Goal: Task Accomplishment & Management: Complete application form

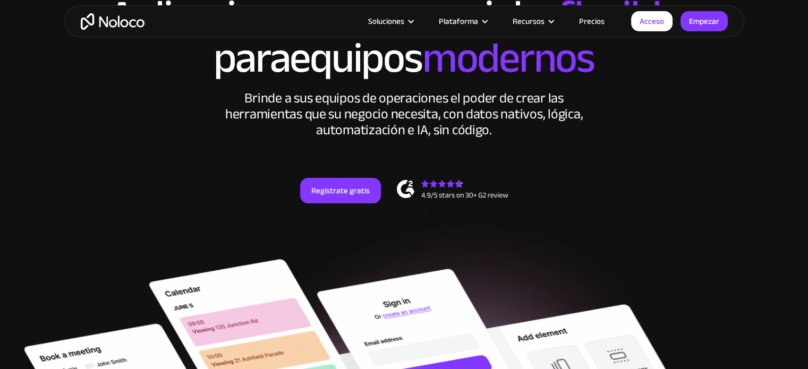
scroll to position [123, 0]
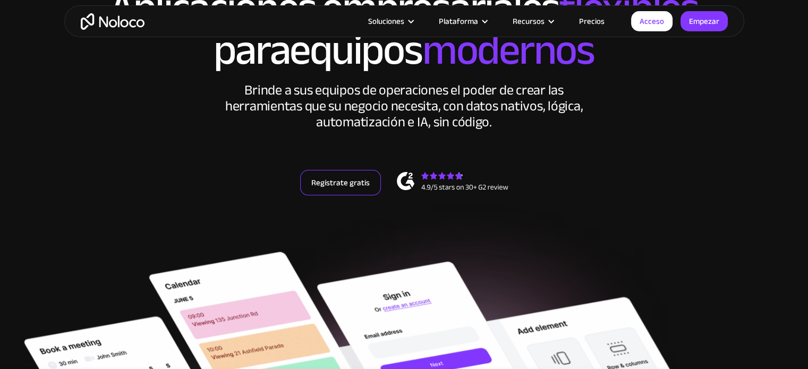
click at [334, 181] on font "Regístrate gratis" at bounding box center [340, 182] width 58 height 15
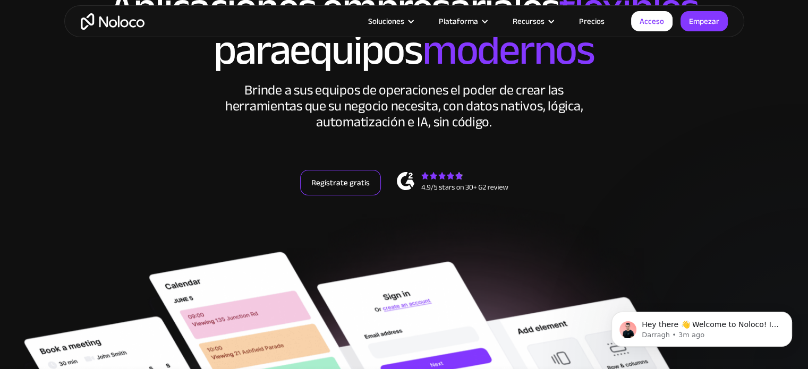
scroll to position [0, 0]
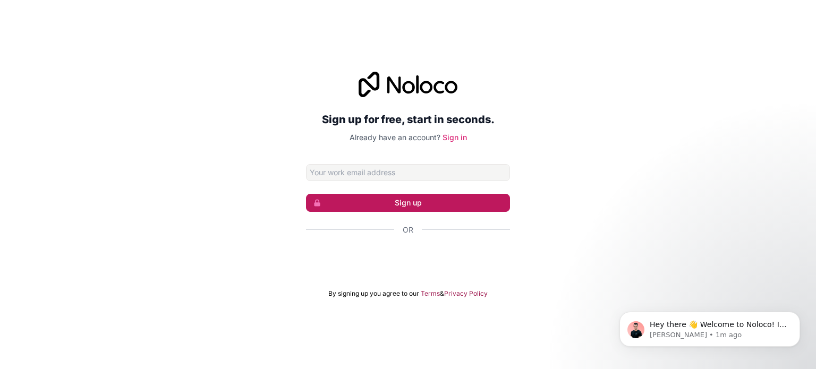
click at [404, 200] on button "Sign up" at bounding box center [408, 203] width 204 height 18
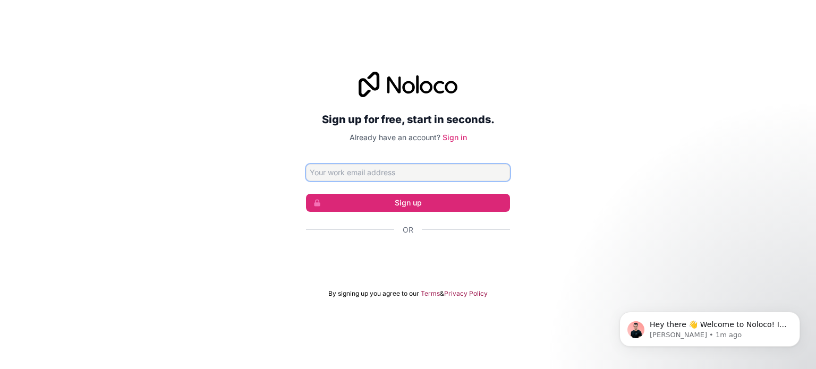
click at [329, 173] on input "Email address" at bounding box center [408, 172] width 204 height 17
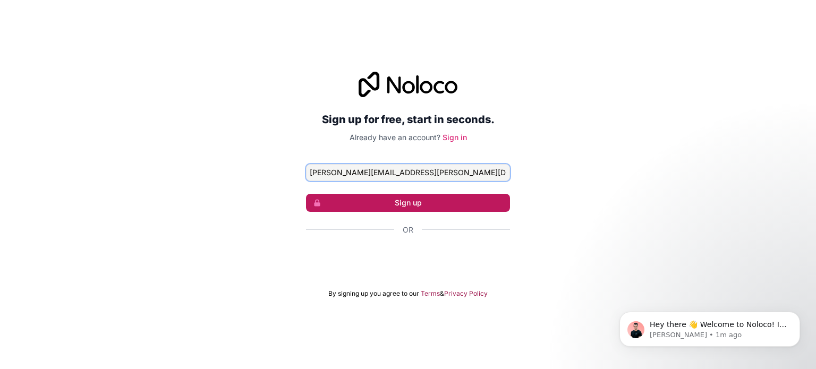
type input "m.carreno.ruz@gmail.com"
click at [399, 205] on button "Sign up" at bounding box center [408, 203] width 204 height 18
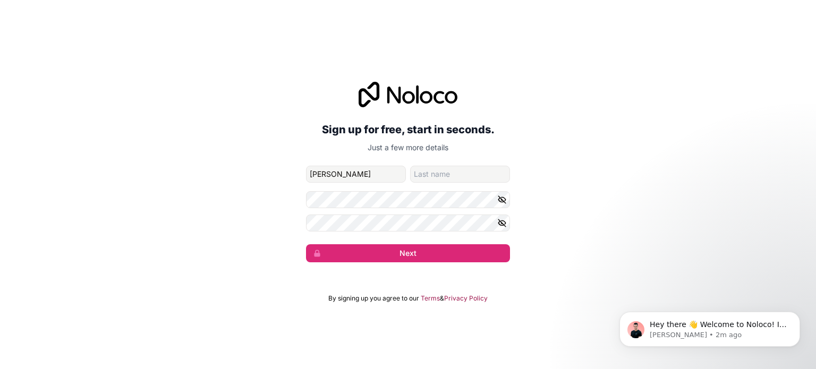
type input "Marcelo"
type input "Carreno"
click at [503, 199] on icon "button" at bounding box center [502, 200] width 10 height 10
click at [500, 220] on icon "button" at bounding box center [502, 223] width 10 height 10
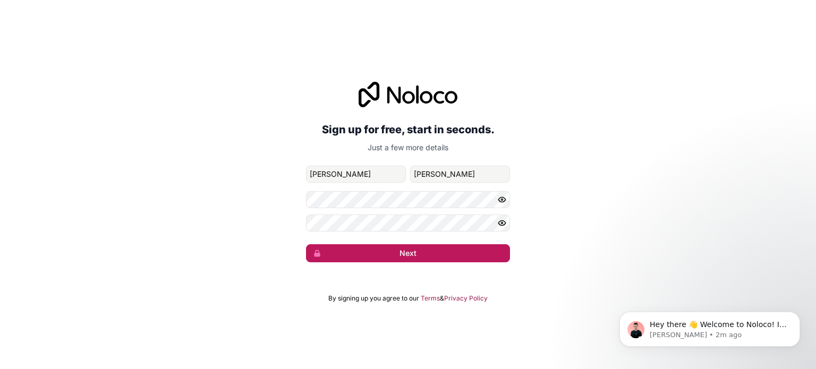
click at [413, 253] on button "Next" at bounding box center [408, 253] width 204 height 18
